Goal: Information Seeking & Learning: Learn about a topic

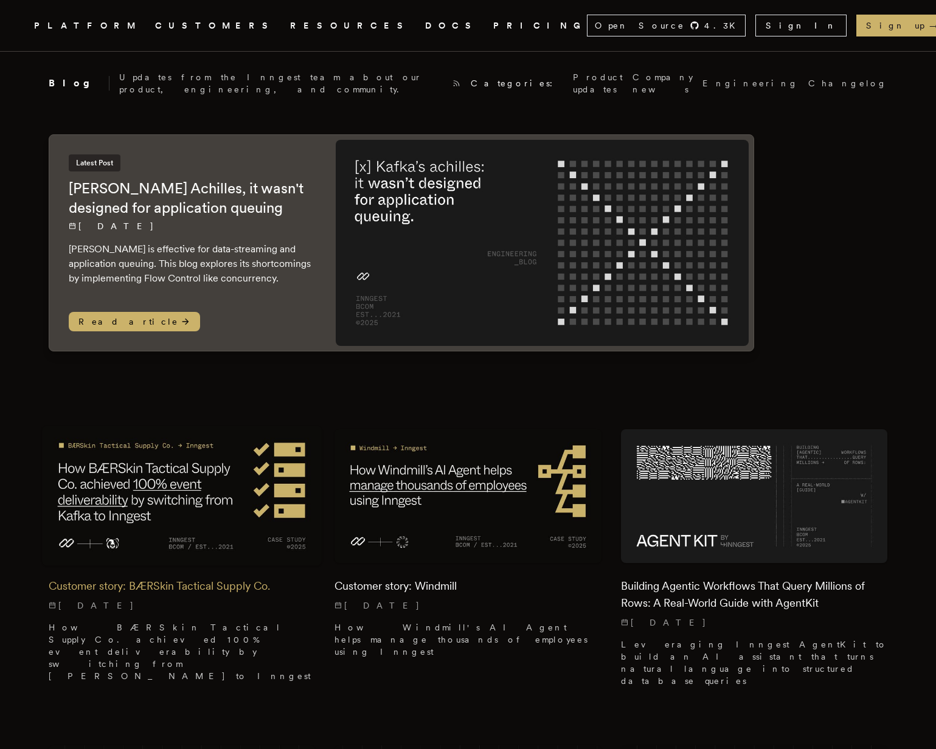
click at [231, 491] on img at bounding box center [182, 496] width 280 height 140
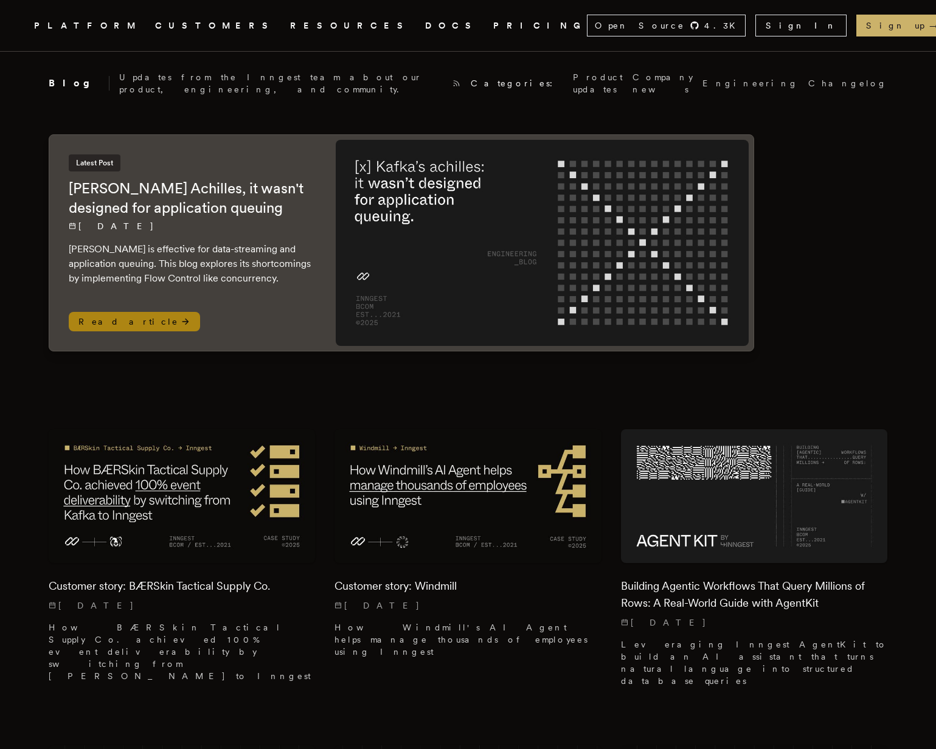
click at [208, 189] on h2 "Kafka's Achilles, it wasn't designed for application queuing" at bounding box center [190, 198] width 243 height 39
click at [123, 242] on p "Kafka is effective for data-streaming and application queuing. This blog explor…" at bounding box center [190, 264] width 243 height 44
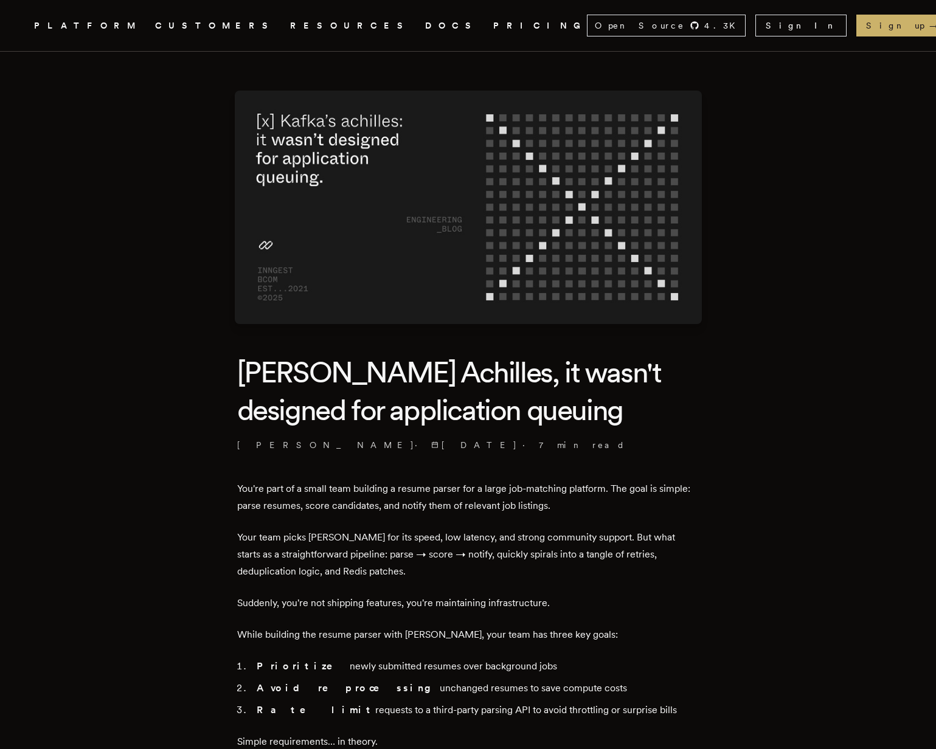
click at [525, 449] on p "[PERSON_NAME] · [DATE] · 7 min read" at bounding box center [468, 445] width 462 height 12
